Goal: Information Seeking & Learning: Learn about a topic

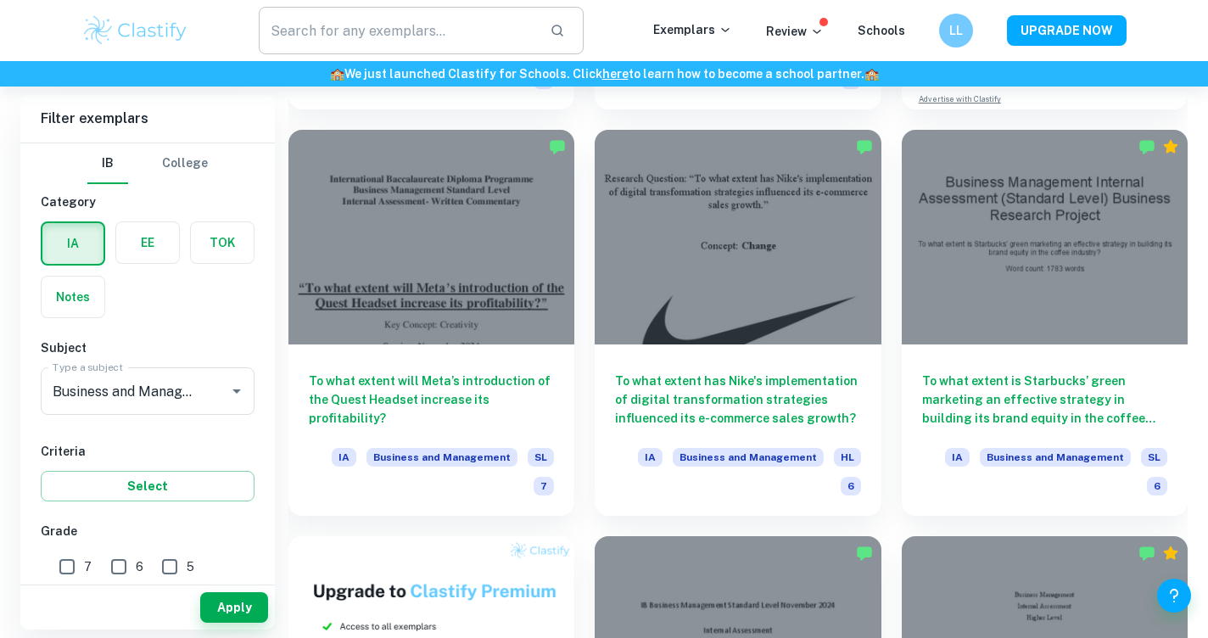
scroll to position [594, 0]
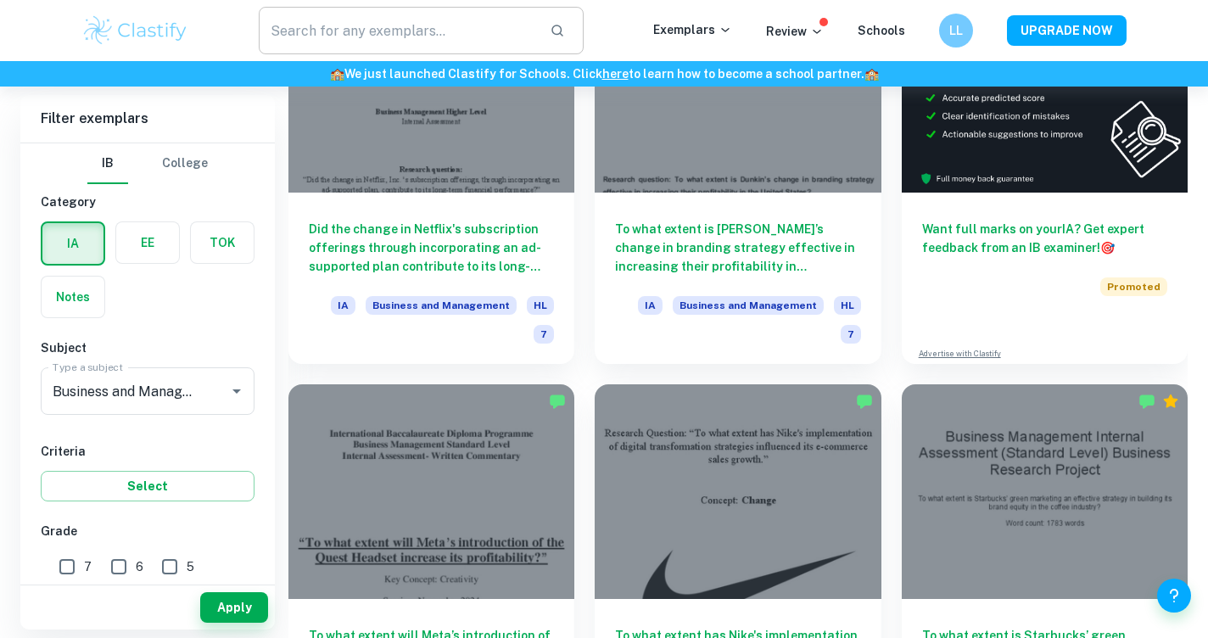
click at [433, 37] on input "text" at bounding box center [397, 30] width 277 height 47
paste input "7 P’s of marketing"
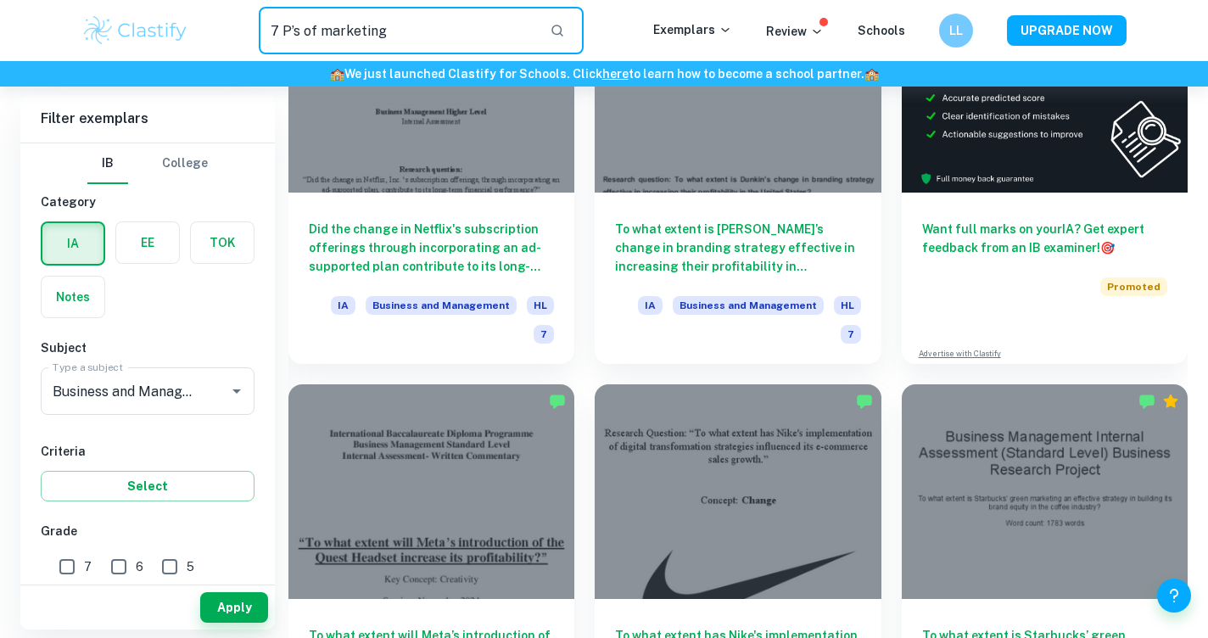
type input "7 P’s of marketing"
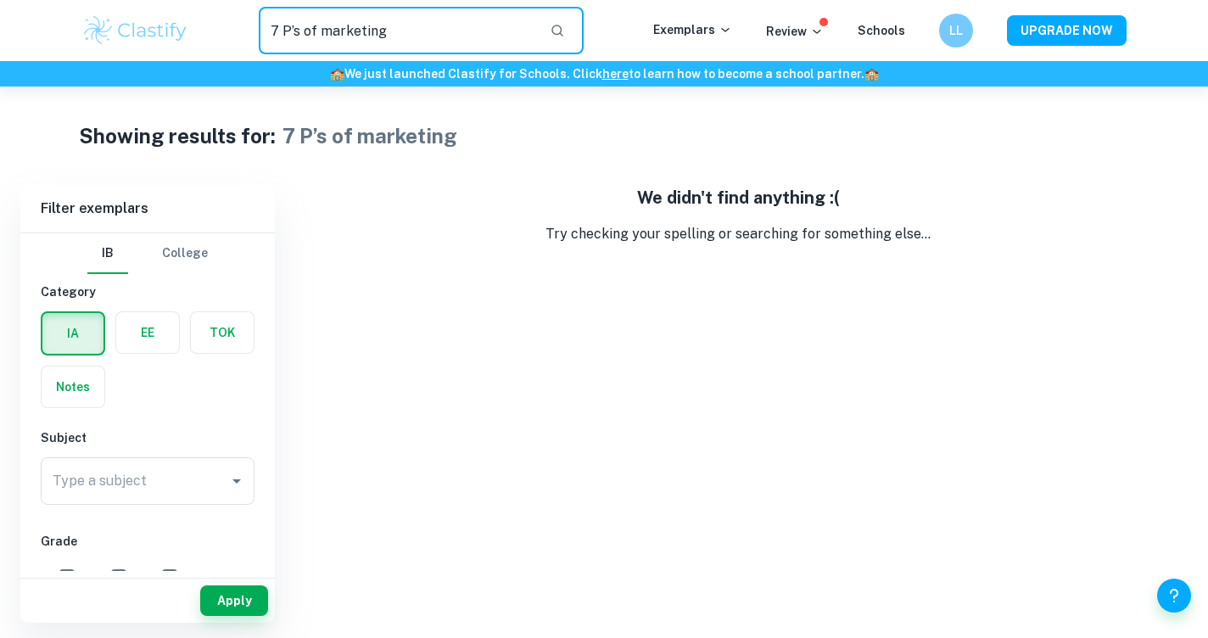
drag, startPoint x: 410, startPoint y: 24, endPoint x: 198, endPoint y: 28, distance: 211.2
click at [198, 28] on div "7 P’s of marketing ​" at bounding box center [421, 30] width 464 height 47
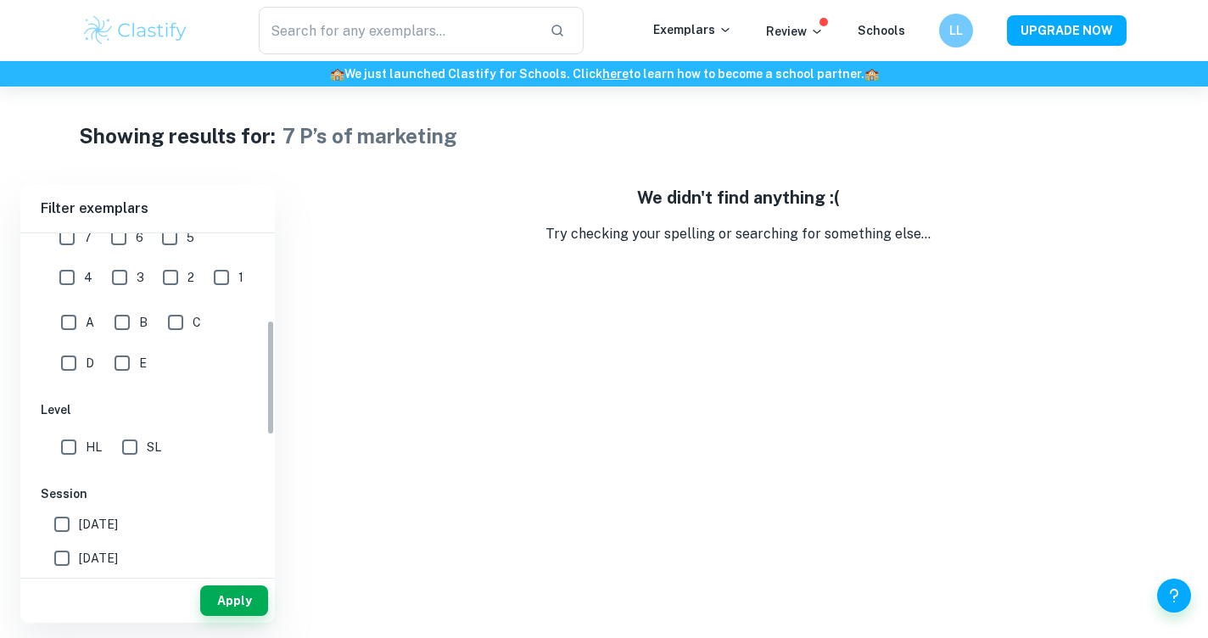
scroll to position [254, 0]
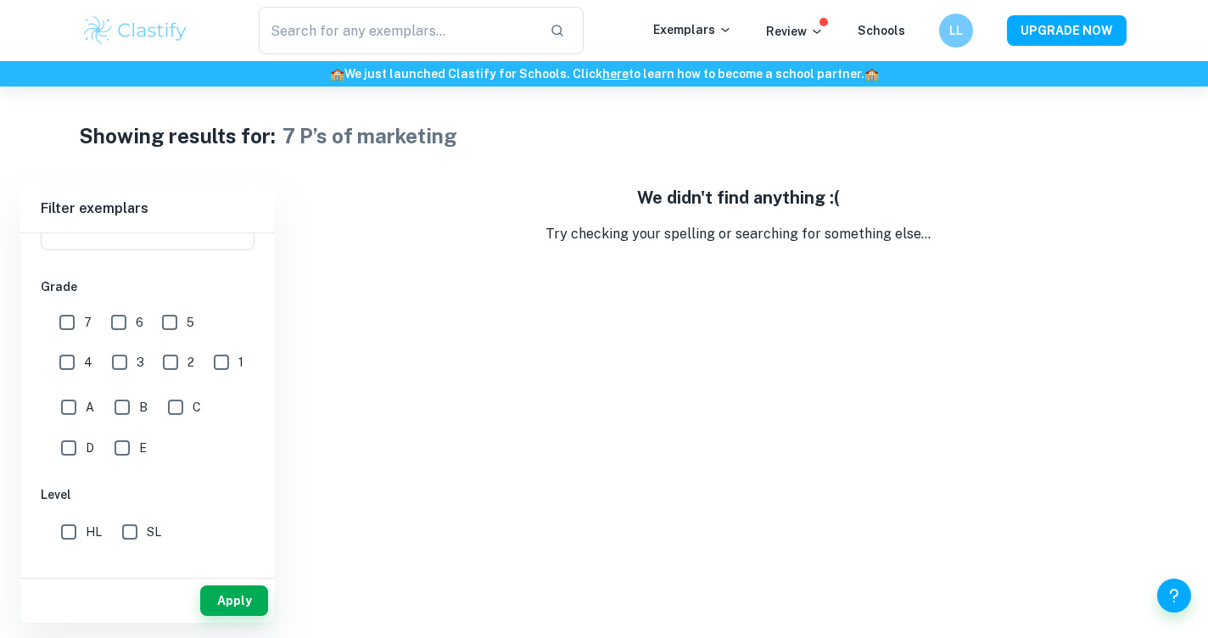
click at [73, 325] on input "7" at bounding box center [67, 322] width 34 height 34
checkbox input "true"
click at [112, 323] on input "6" at bounding box center [119, 322] width 34 height 34
checkbox input "true"
click at [79, 541] on input "HL" at bounding box center [69, 532] width 34 height 34
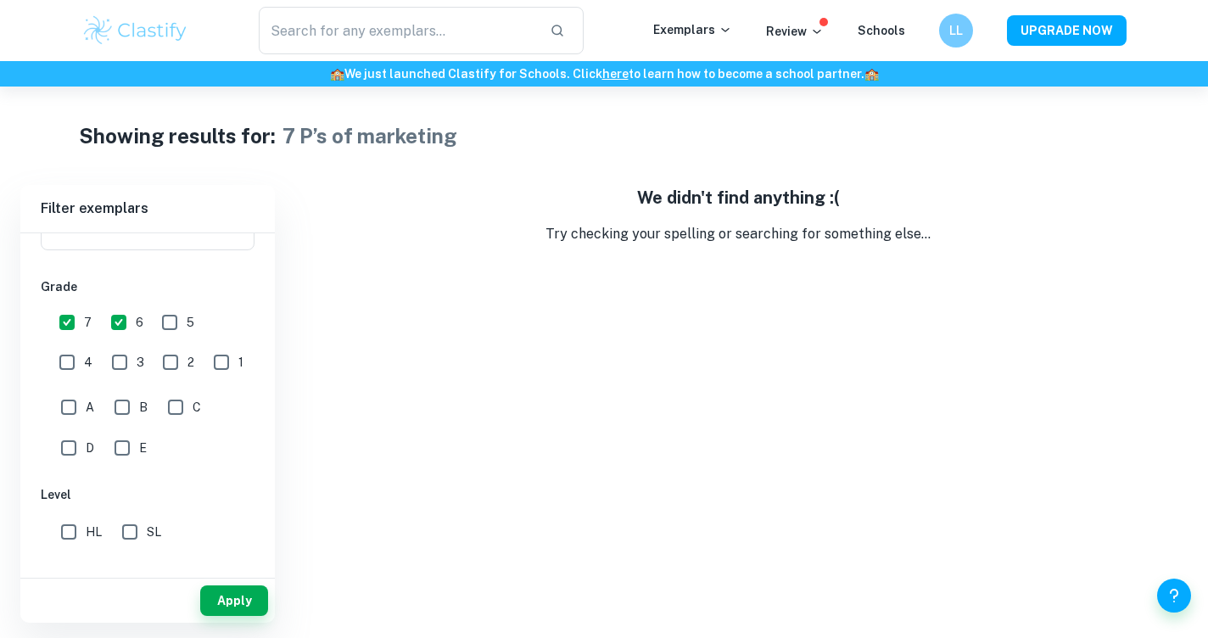
checkbox input "true"
click at [247, 616] on div "Apply" at bounding box center [147, 600] width 254 height 44
click at [248, 601] on button "Apply" at bounding box center [234, 600] width 68 height 31
type input "7 P’s of marketing"
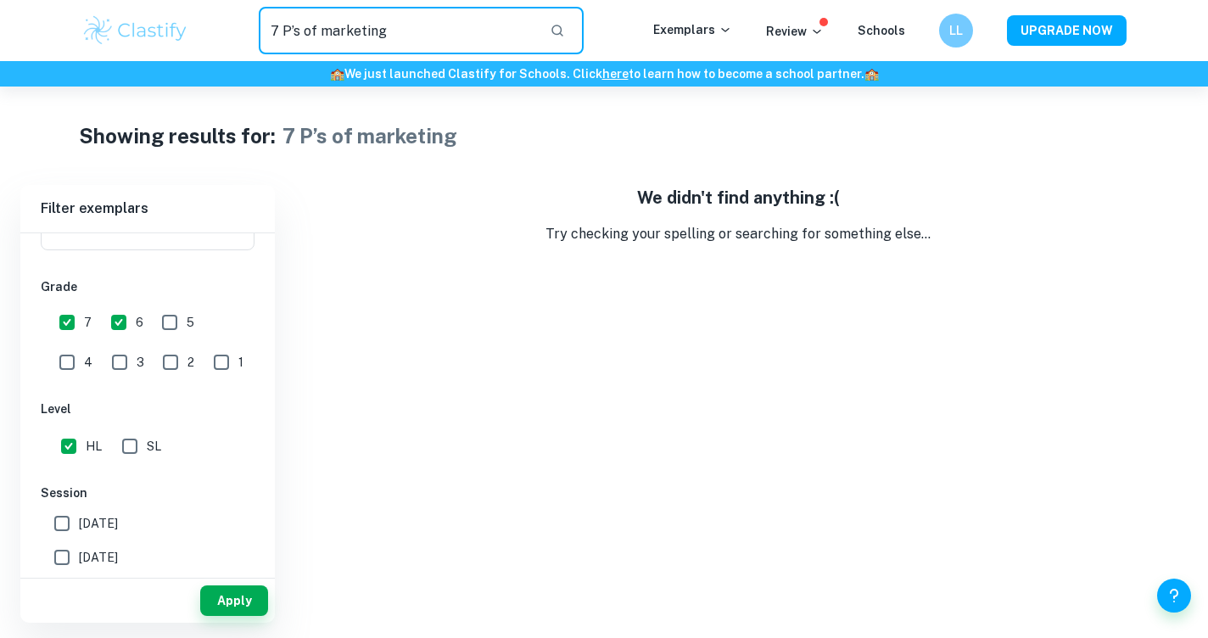
drag, startPoint x: 478, startPoint y: 33, endPoint x: 261, endPoint y: 34, distance: 216.3
click at [261, 34] on input "7 P’s of marketing" at bounding box center [397, 30] width 277 height 47
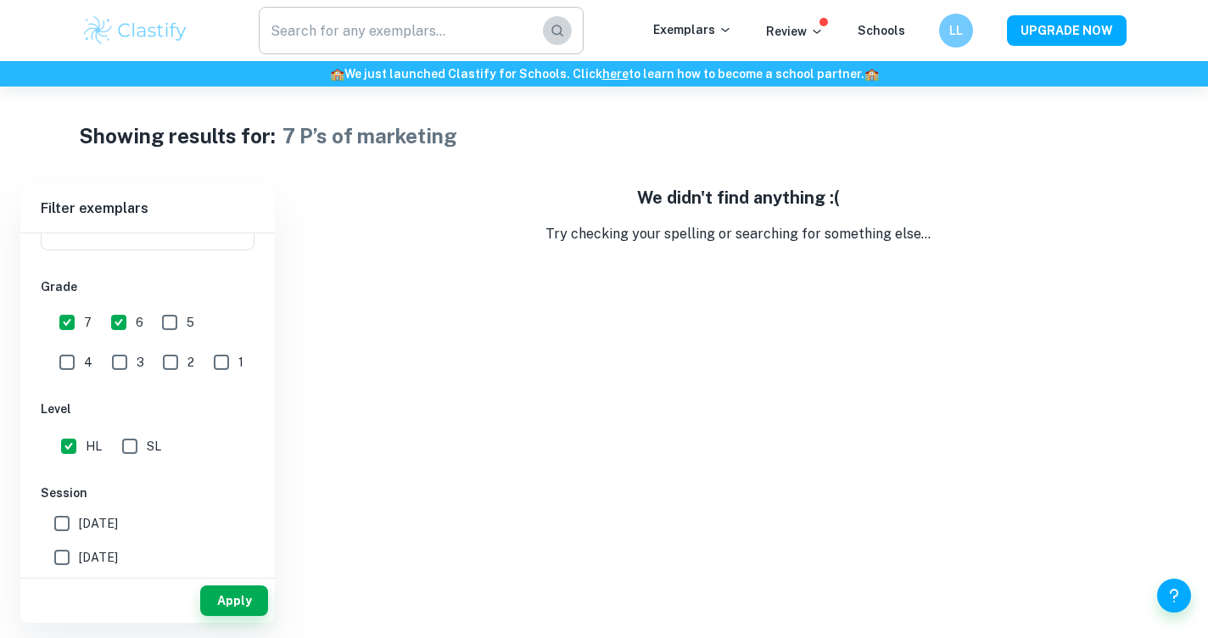
click at [559, 37] on icon "button" at bounding box center [557, 30] width 15 height 15
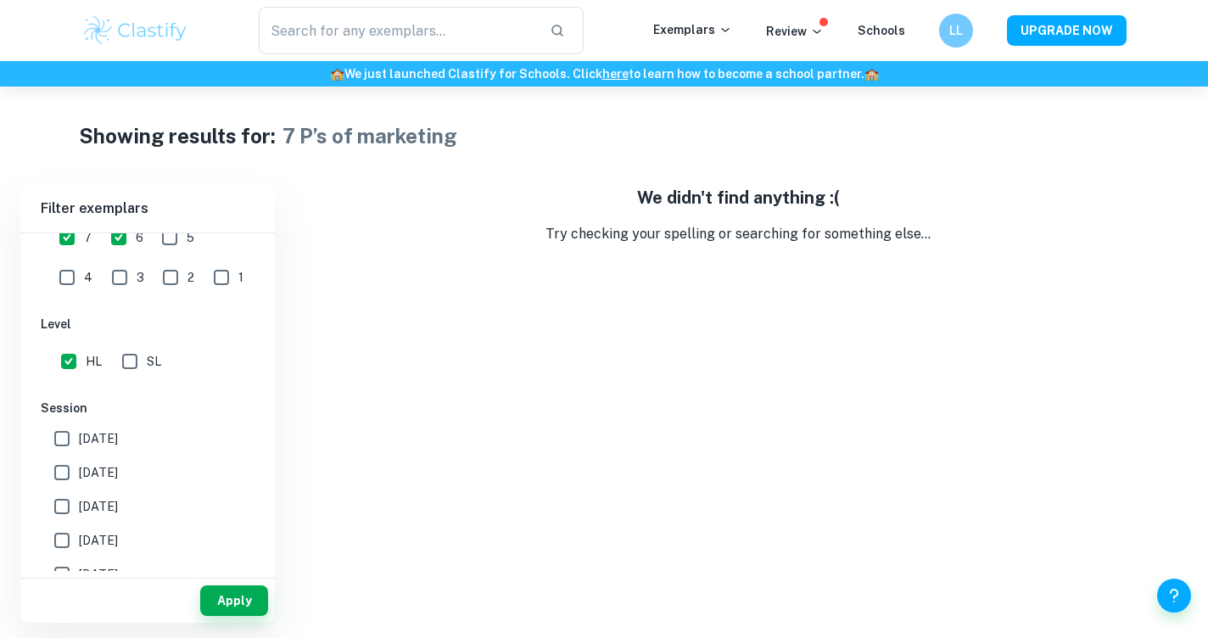
scroll to position [170, 0]
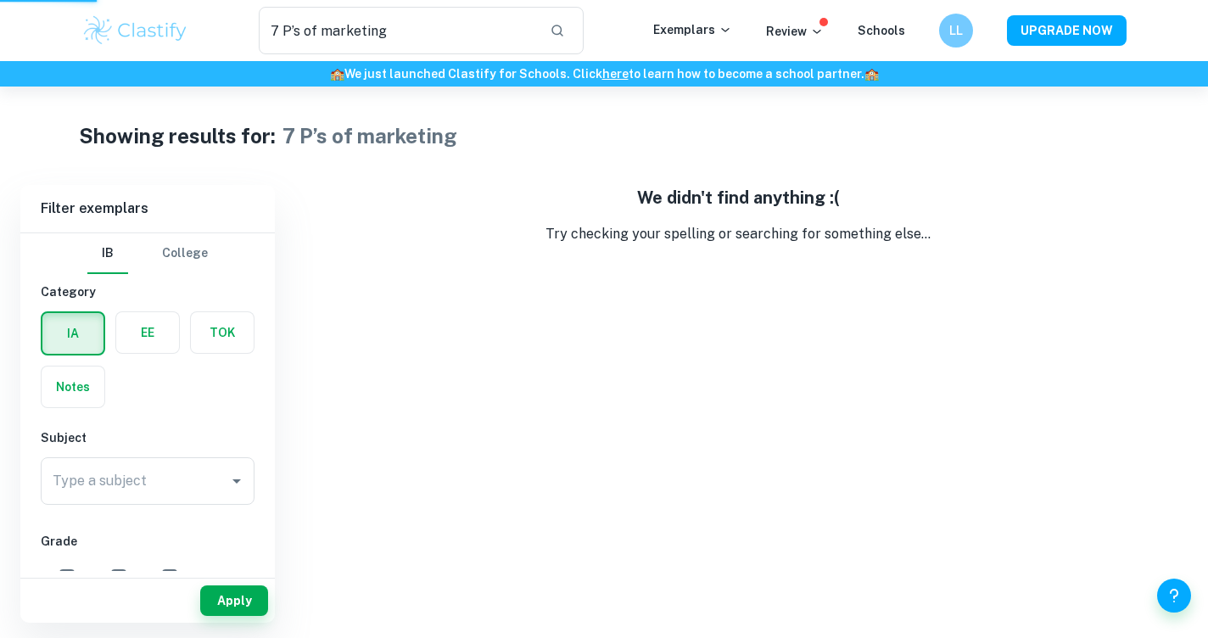
checkbox input "true"
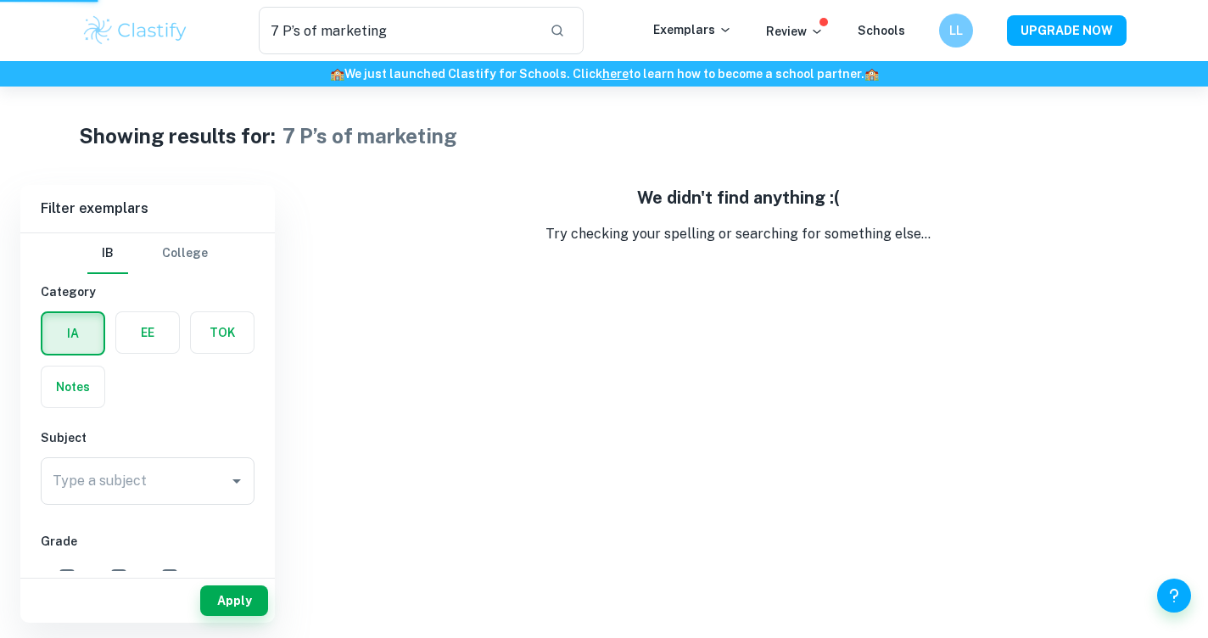
scroll to position [551, 0]
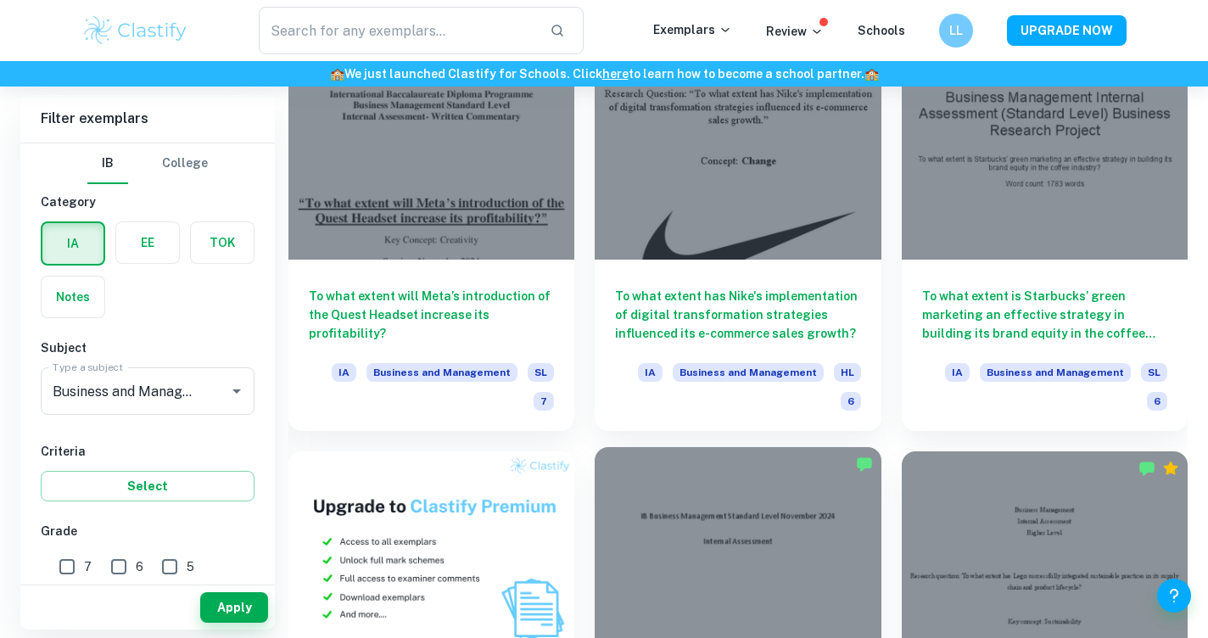
scroll to position [848, 0]
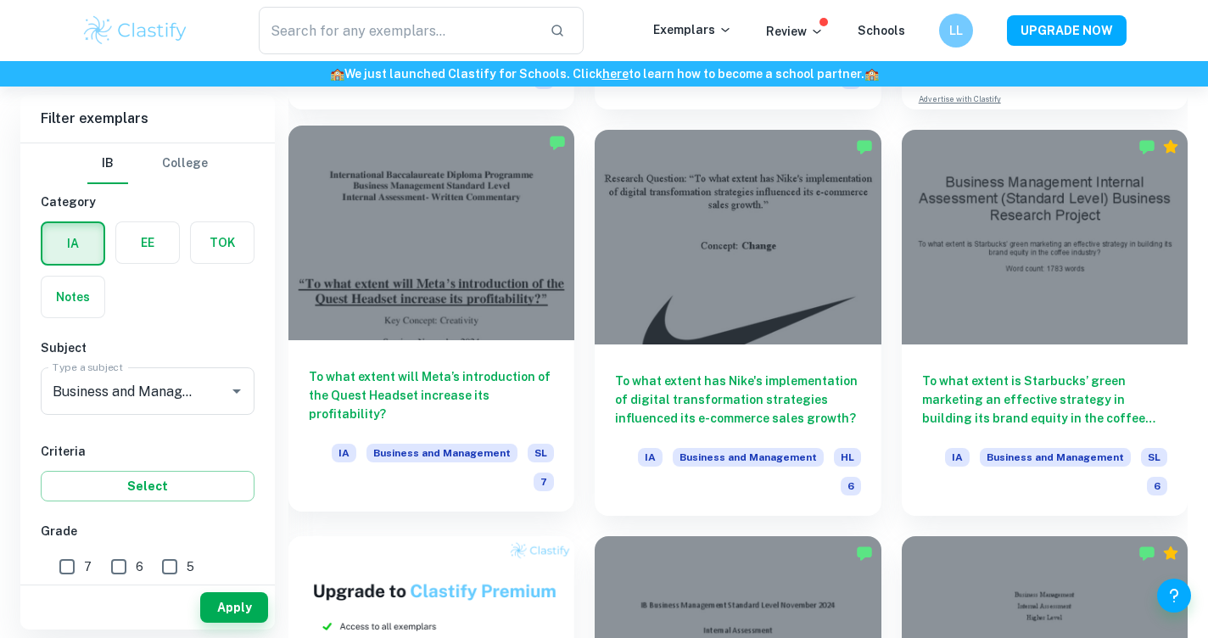
click at [388, 285] on div at bounding box center [431, 233] width 286 height 215
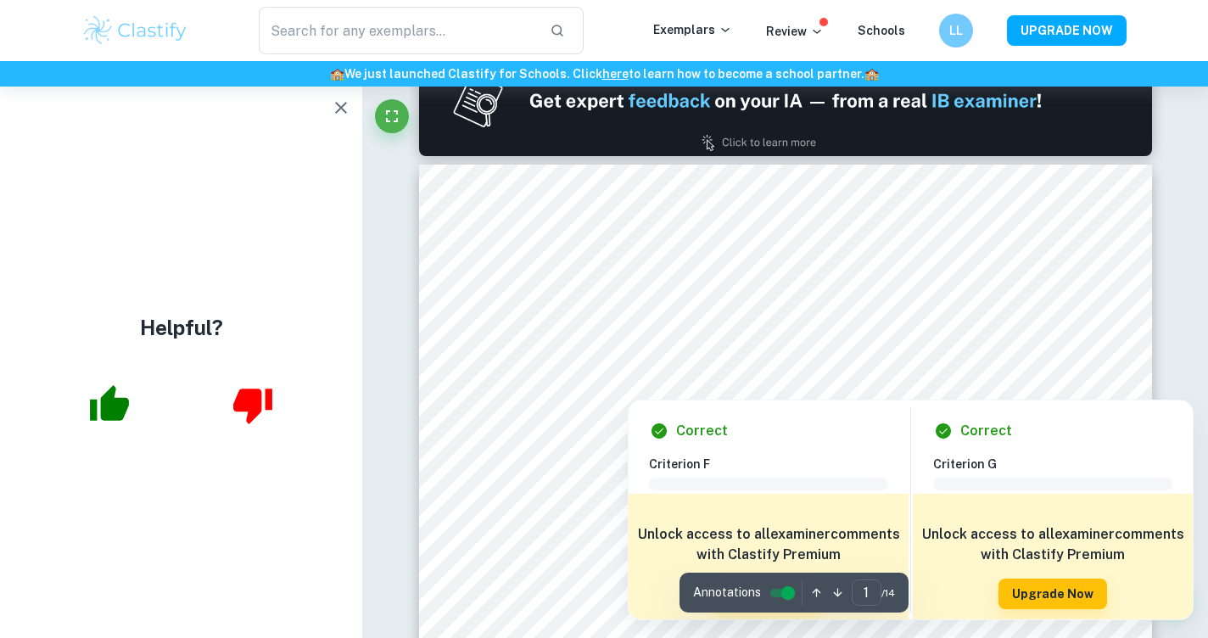
scroll to position [933, 0]
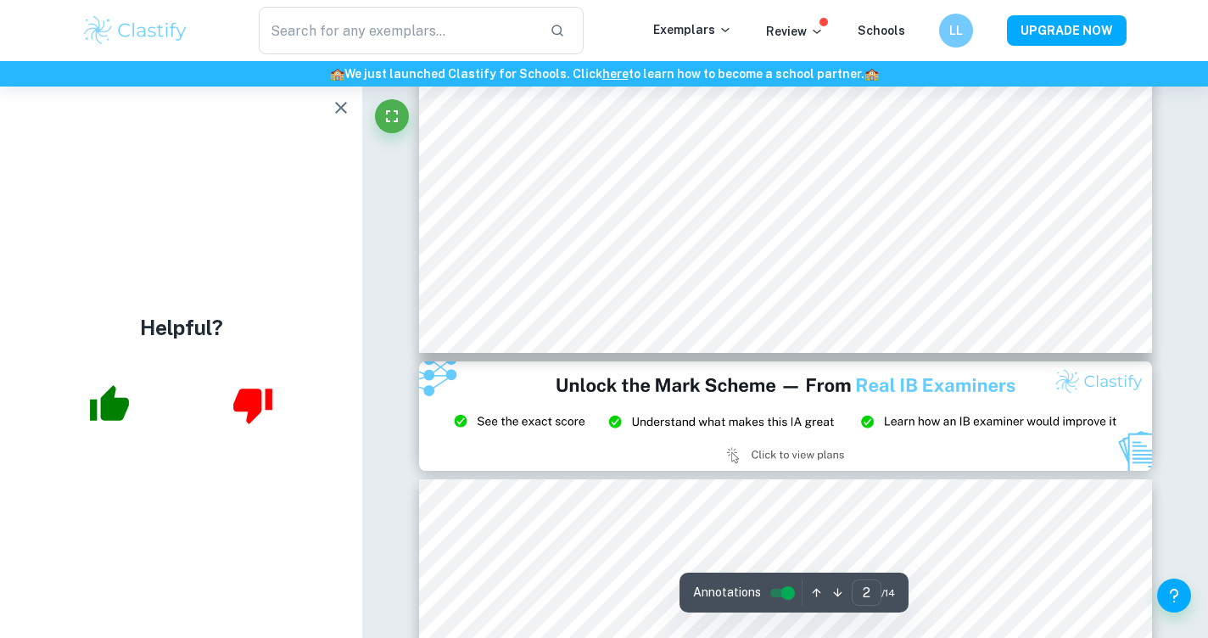
type input "3"
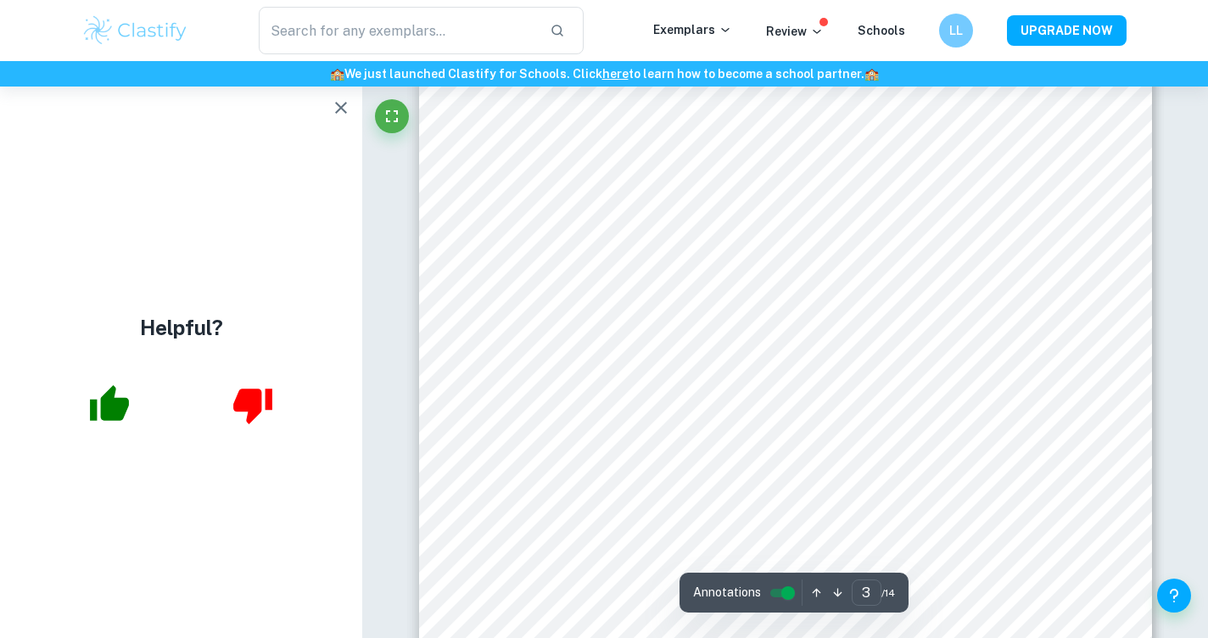
scroll to position [2375, 0]
